Goal: Communication & Community: Connect with others

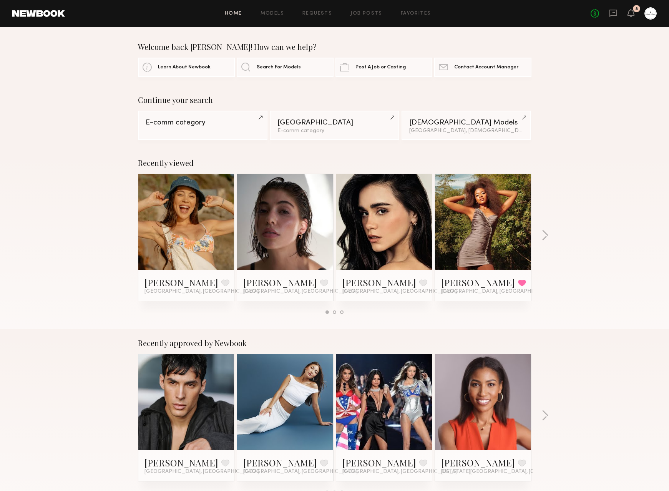
click at [491, 219] on link at bounding box center [483, 222] width 47 height 96
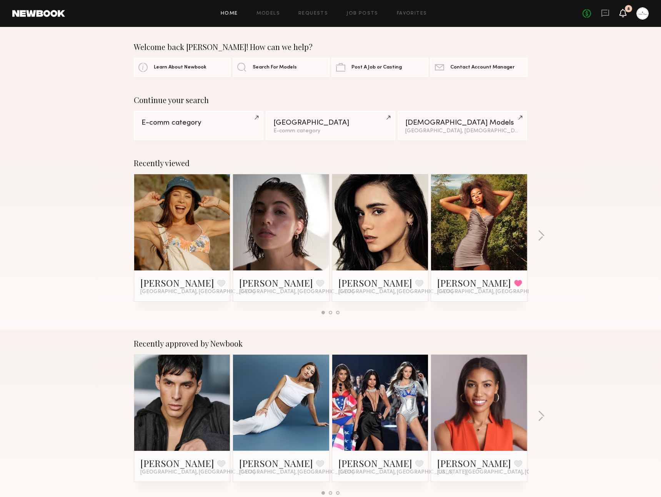
click at [622, 15] on icon at bounding box center [623, 12] width 6 height 5
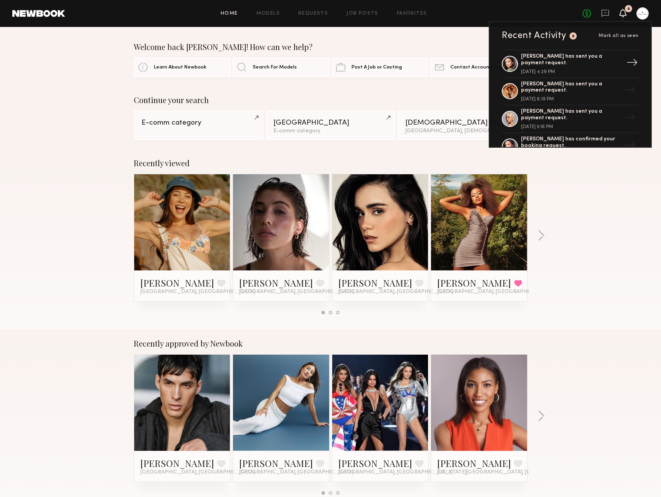
click at [599, 70] on div "September 26, 2025 @ 4:29 PM" at bounding box center [571, 72] width 100 height 5
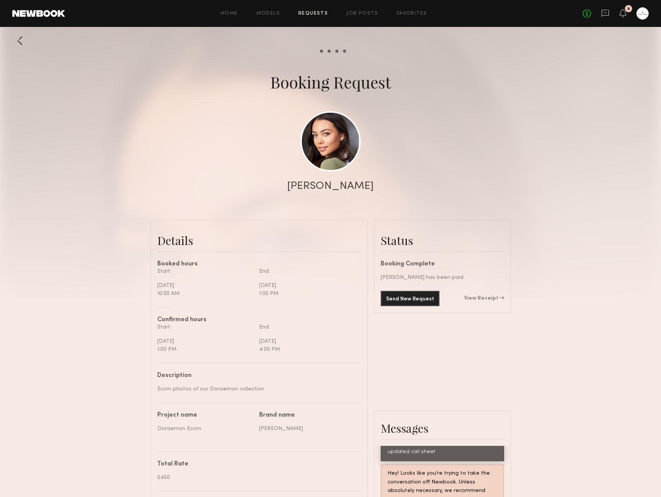
scroll to position [686, 0]
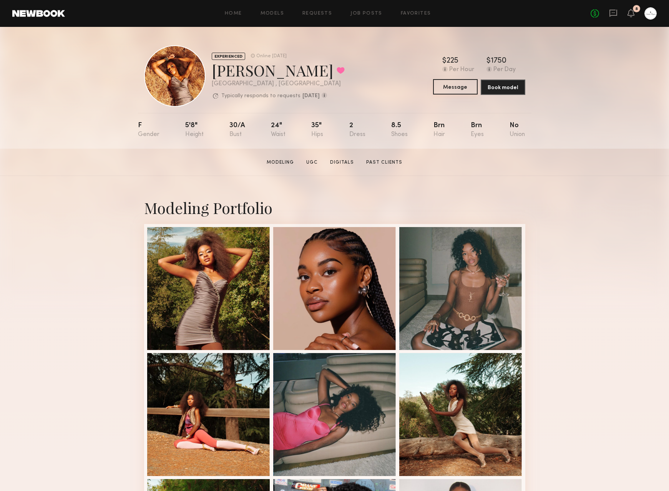
click at [450, 87] on button "Message" at bounding box center [455, 86] width 45 height 15
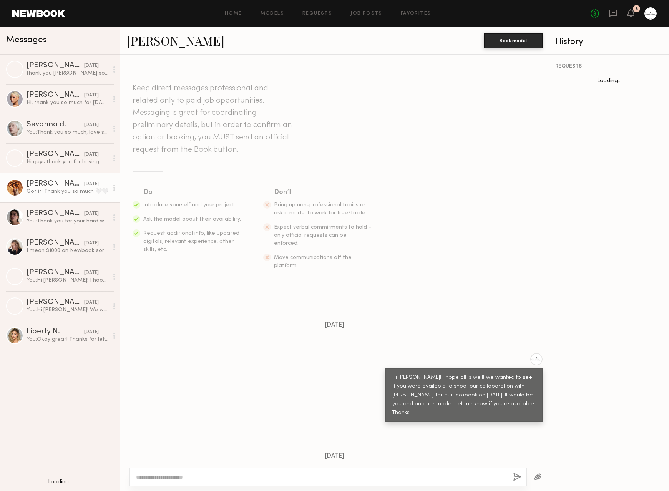
scroll to position [514, 0]
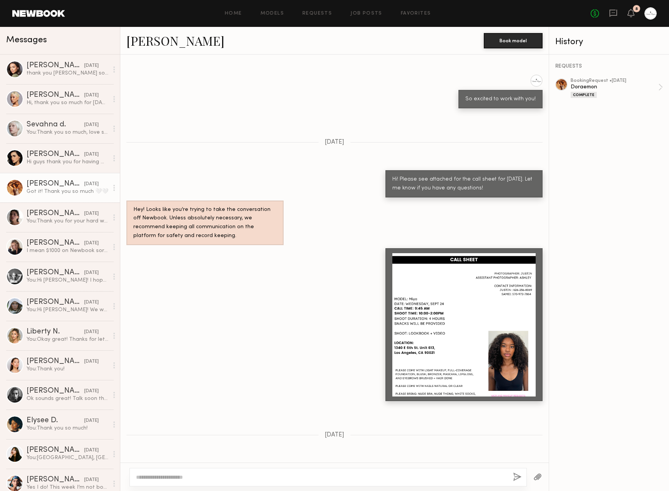
click at [281, 481] on div at bounding box center [328, 477] width 397 height 18
click at [278, 480] on textarea at bounding box center [321, 477] width 371 height 8
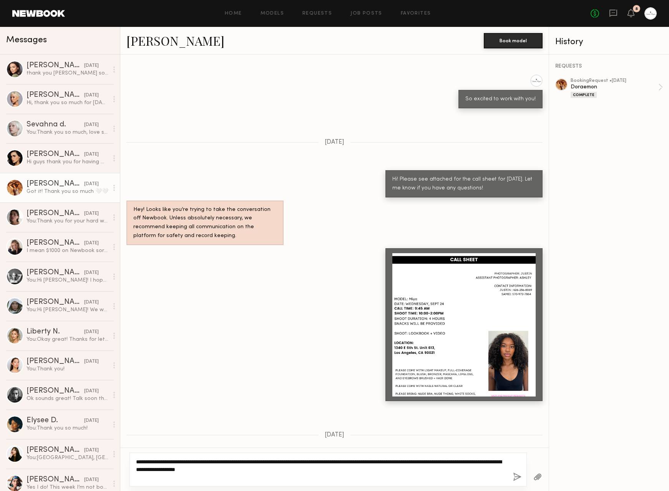
type textarea "**********"
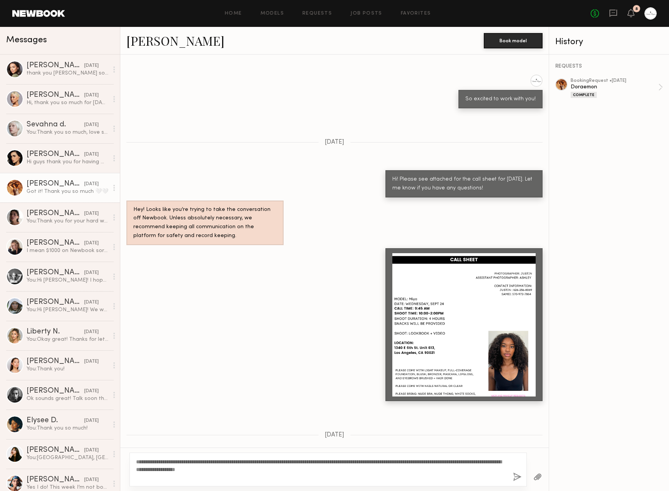
click at [518, 476] on button "button" at bounding box center [517, 478] width 8 height 10
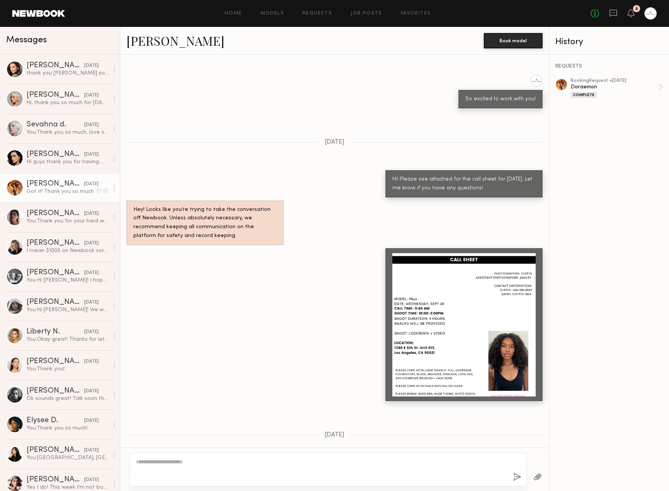
scroll to position [695, 0]
